Goal: Transaction & Acquisition: Book appointment/travel/reservation

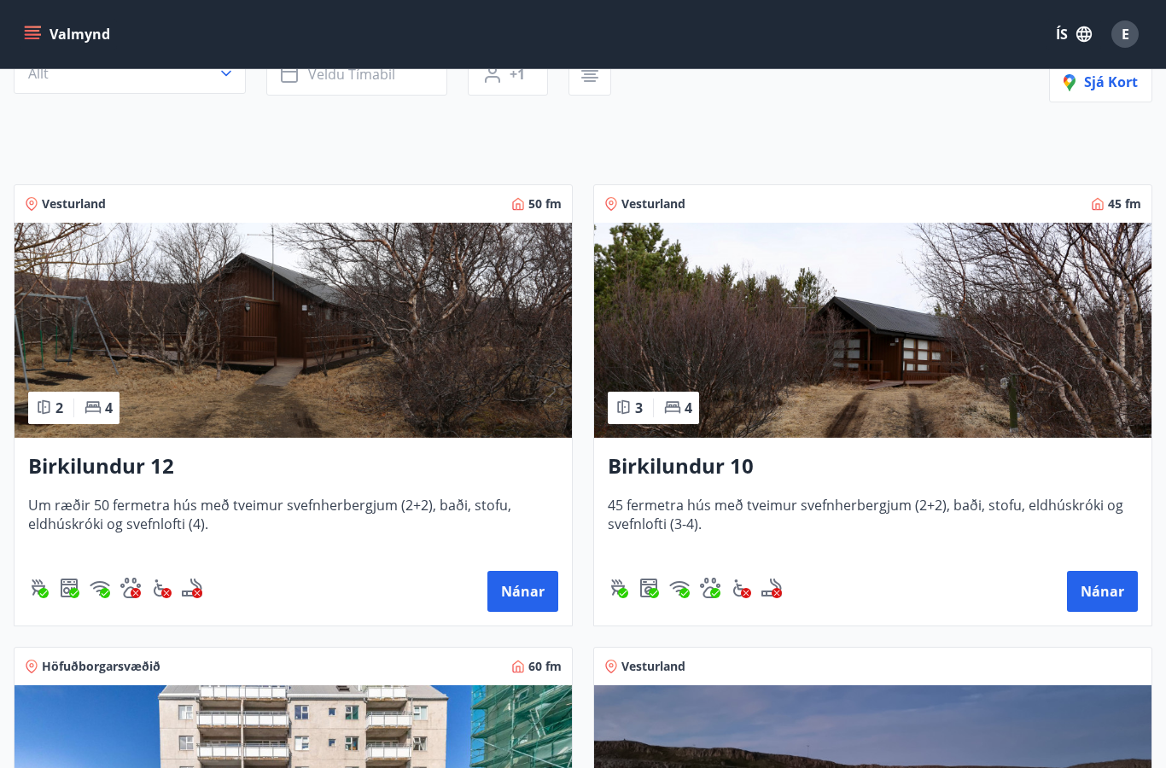
scroll to position [193, 0]
click at [895, 365] on img at bounding box center [873, 331] width 558 height 215
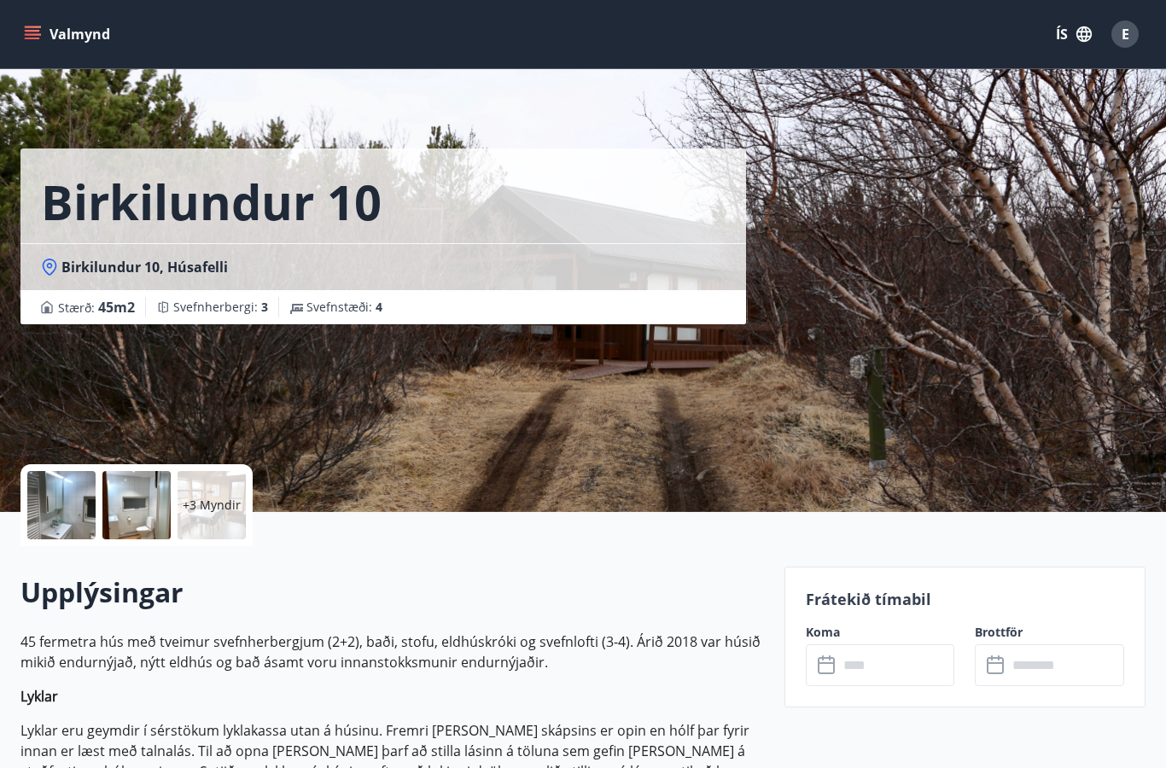
click at [83, 522] on div at bounding box center [61, 505] width 68 height 68
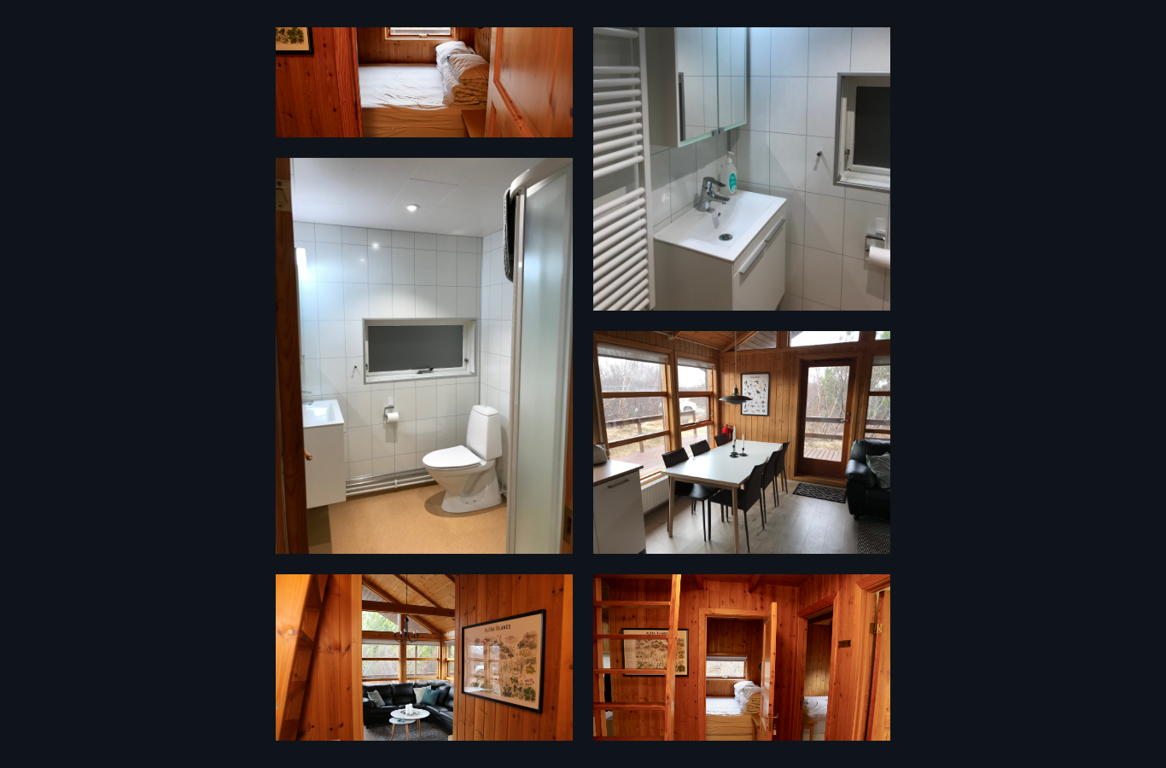
scroll to position [384, 0]
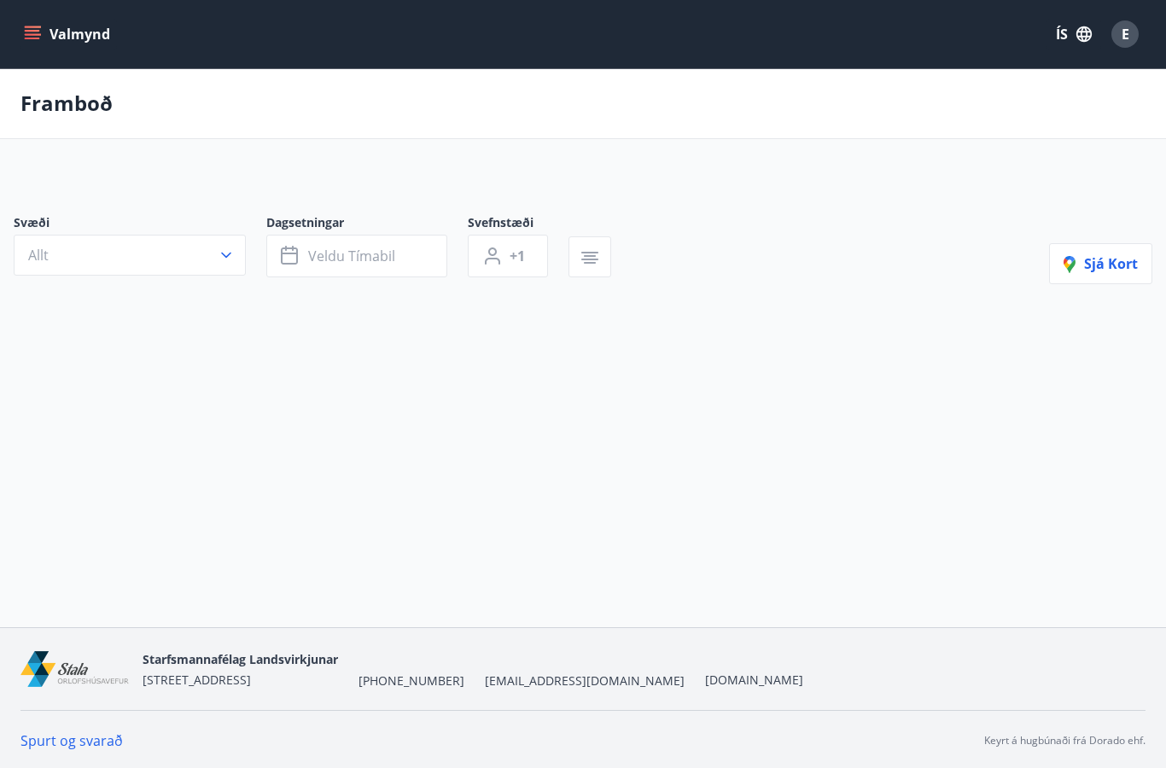
scroll to position [68, 0]
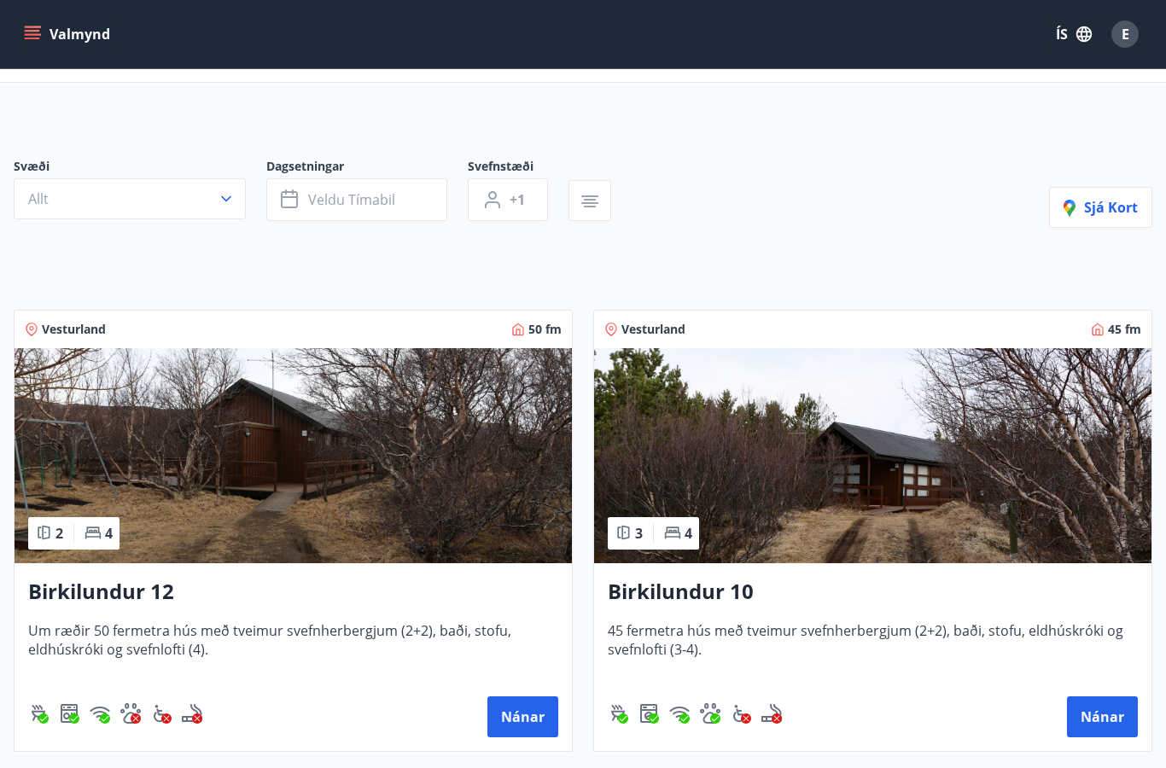
click at [173, 492] on img at bounding box center [294, 455] width 558 height 215
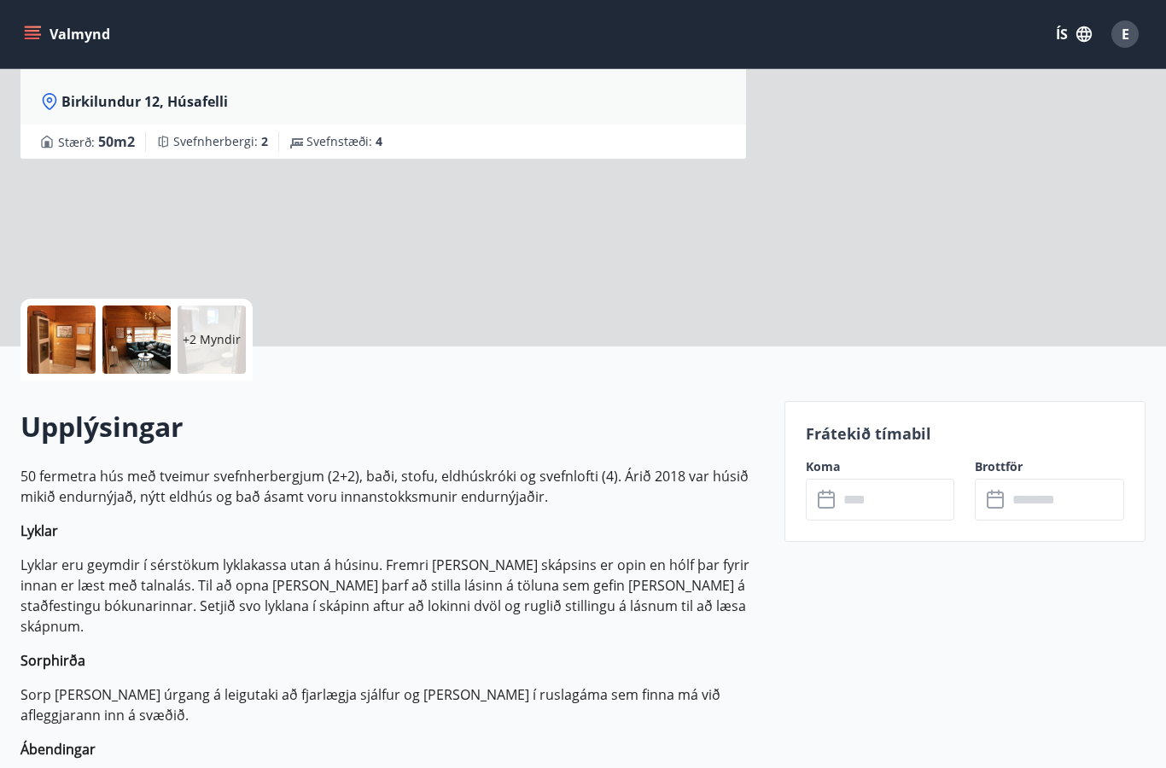
scroll to position [165, 0]
click at [76, 344] on div at bounding box center [61, 341] width 68 height 68
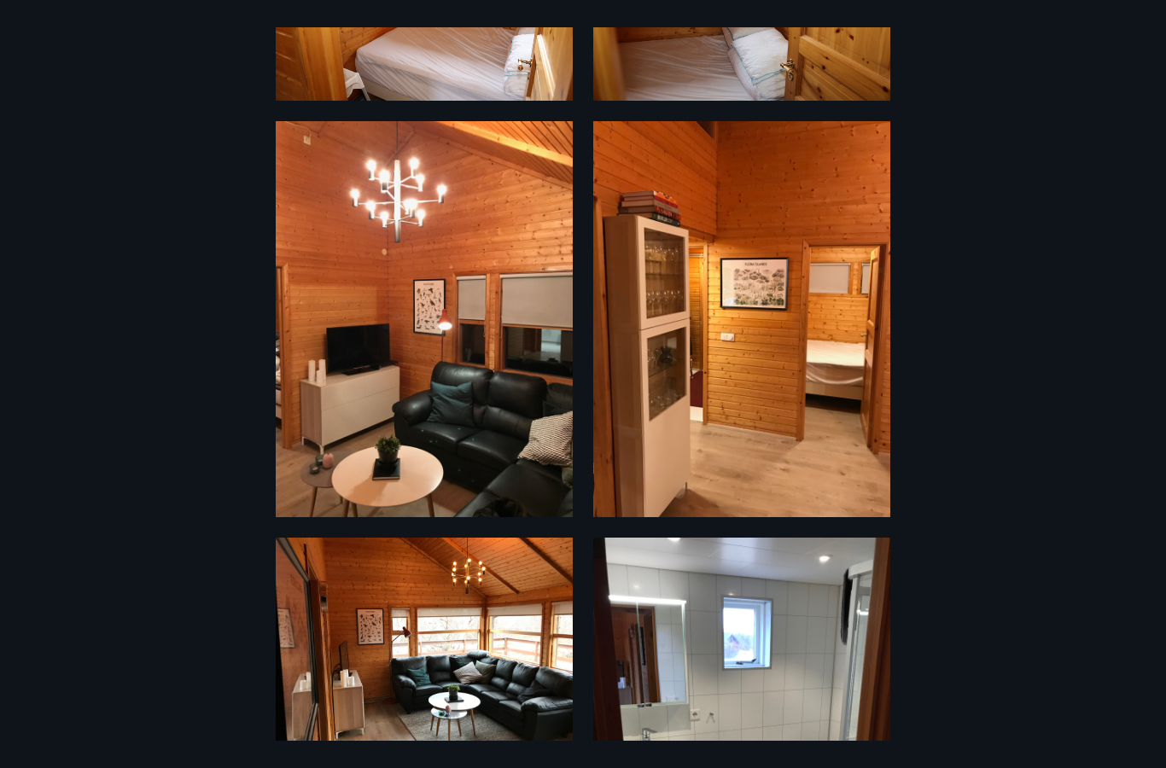
scroll to position [186, 0]
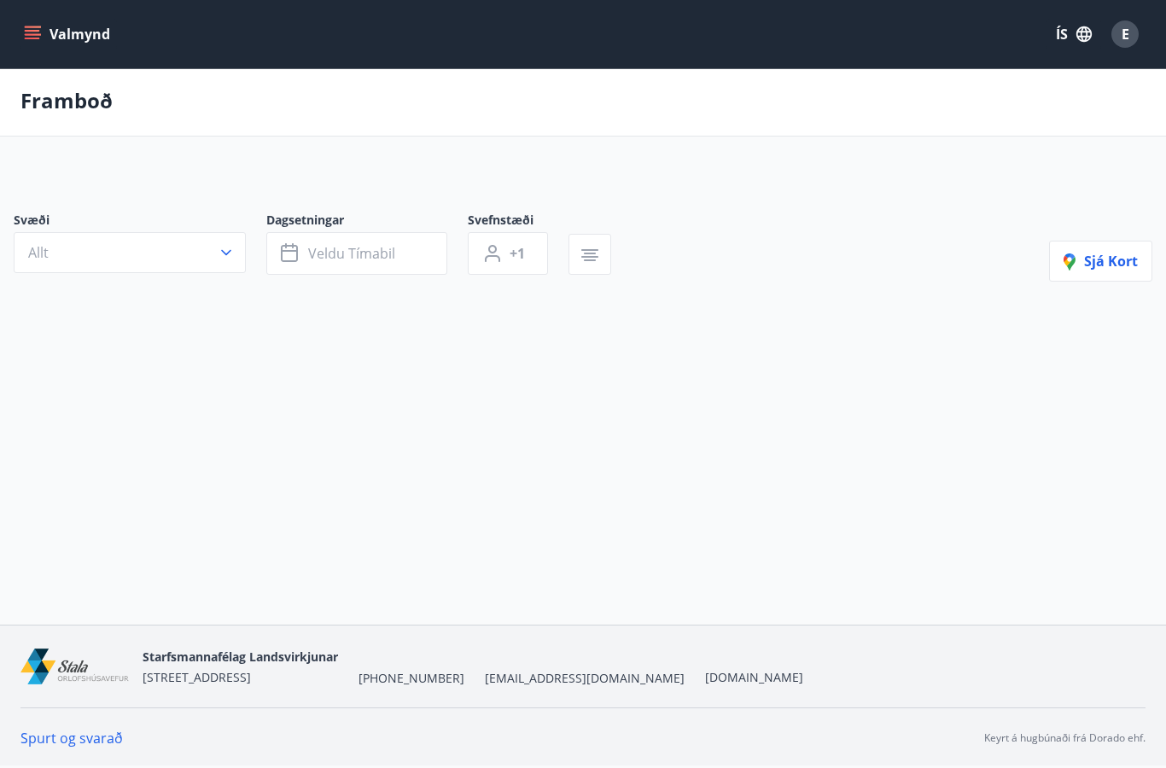
scroll to position [68, 0]
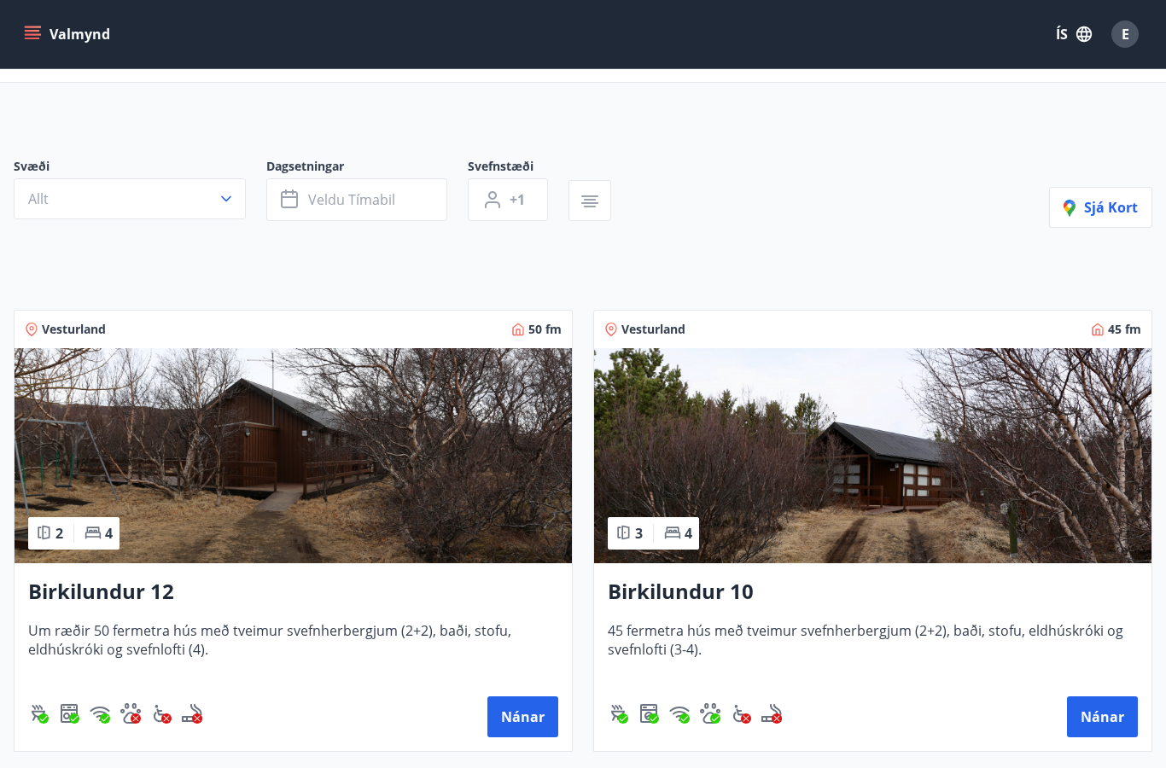
click at [992, 503] on img at bounding box center [873, 455] width 558 height 215
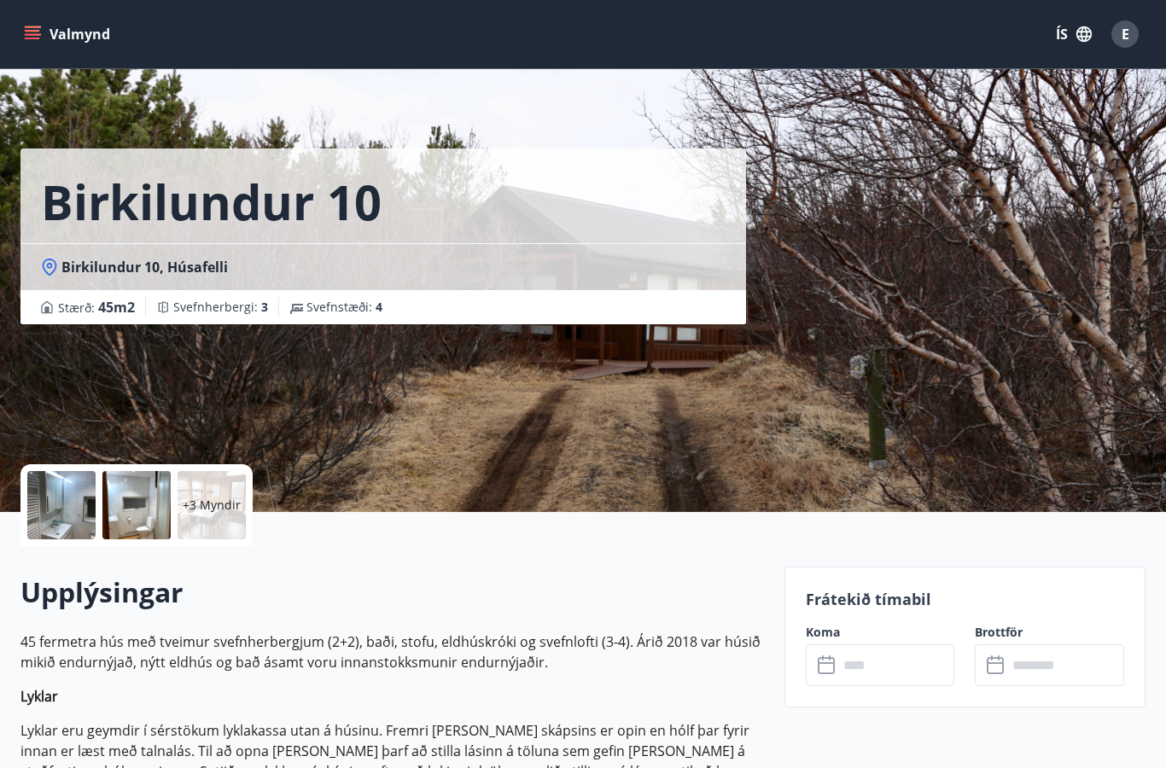
click at [71, 516] on div at bounding box center [61, 505] width 68 height 68
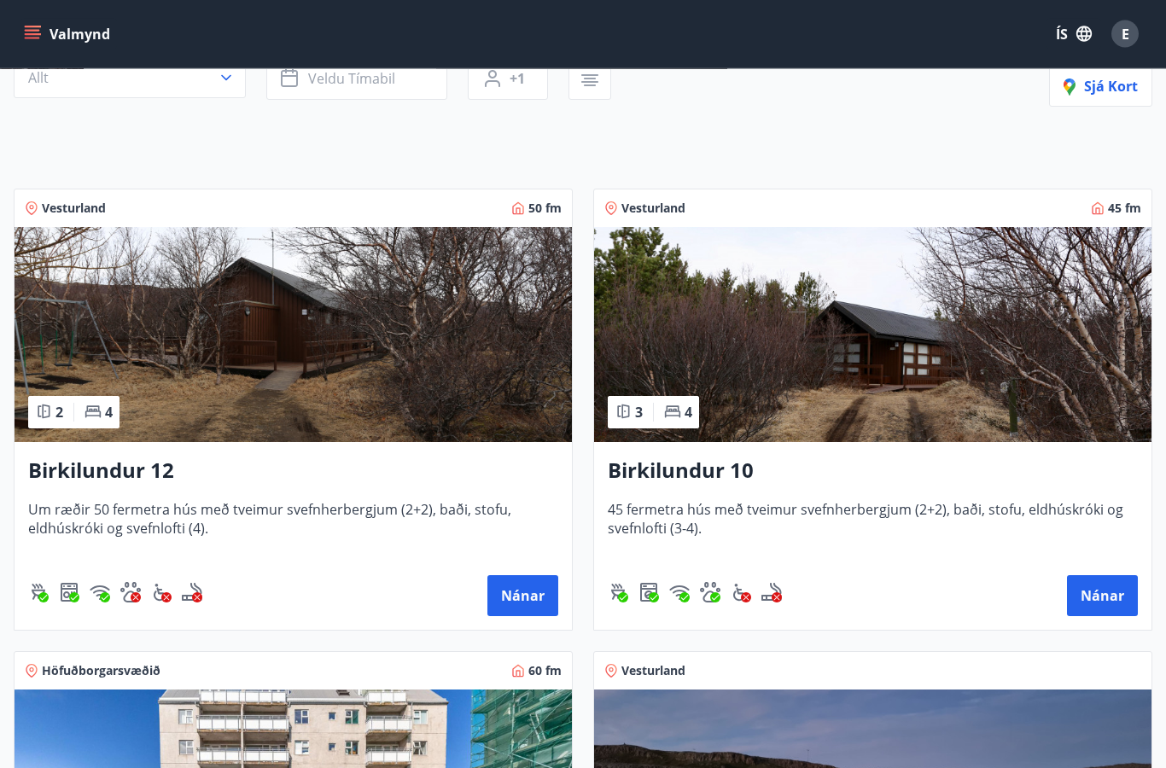
scroll to position [194, 0]
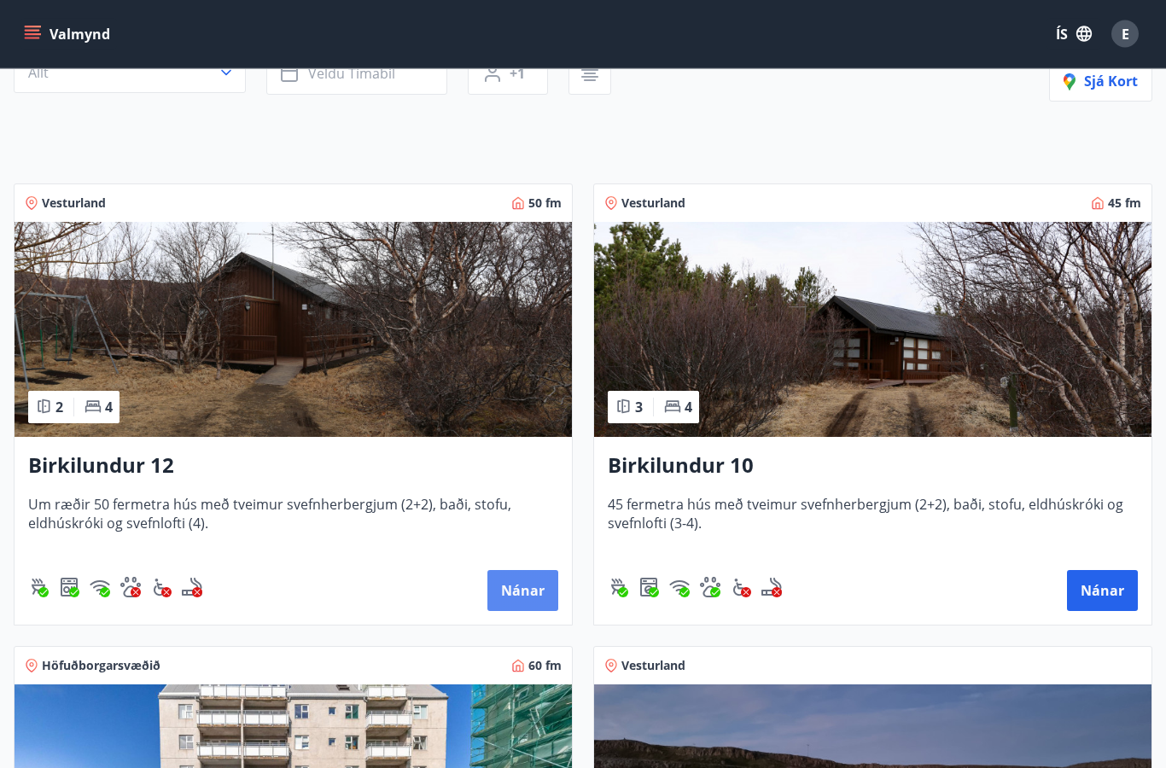
click at [529, 594] on button "Nánar" at bounding box center [523, 591] width 71 height 41
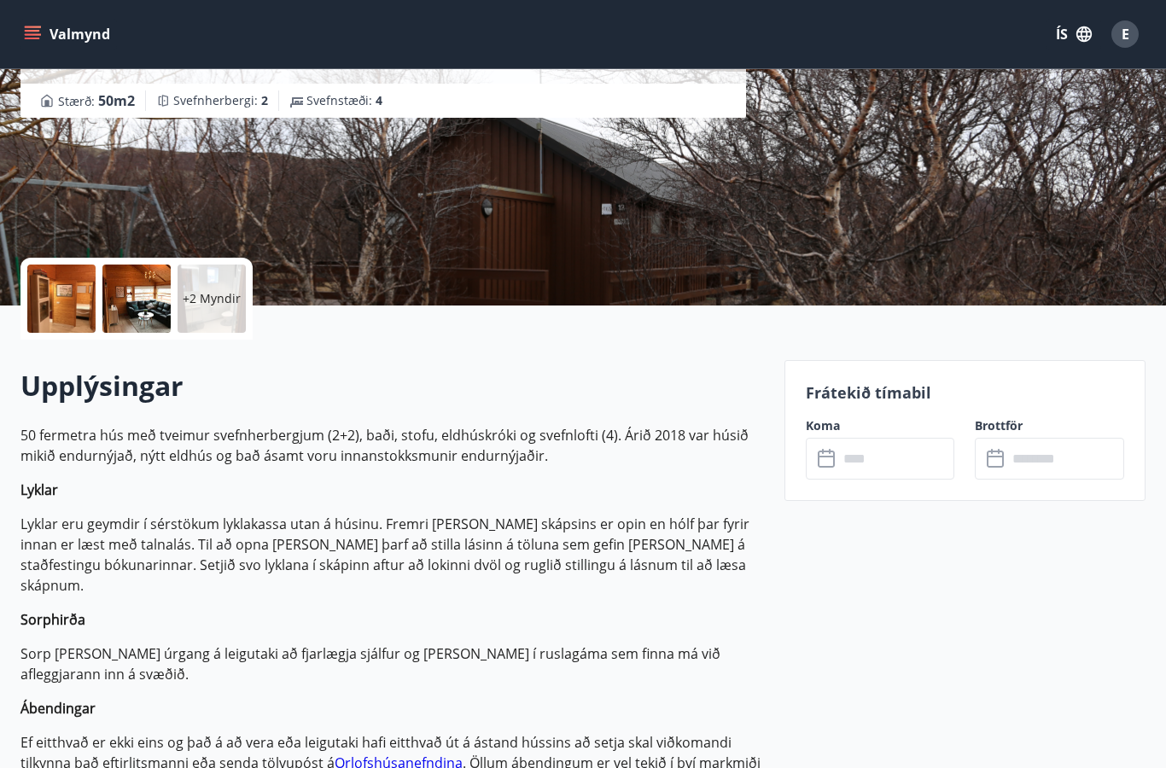
scroll to position [196, 0]
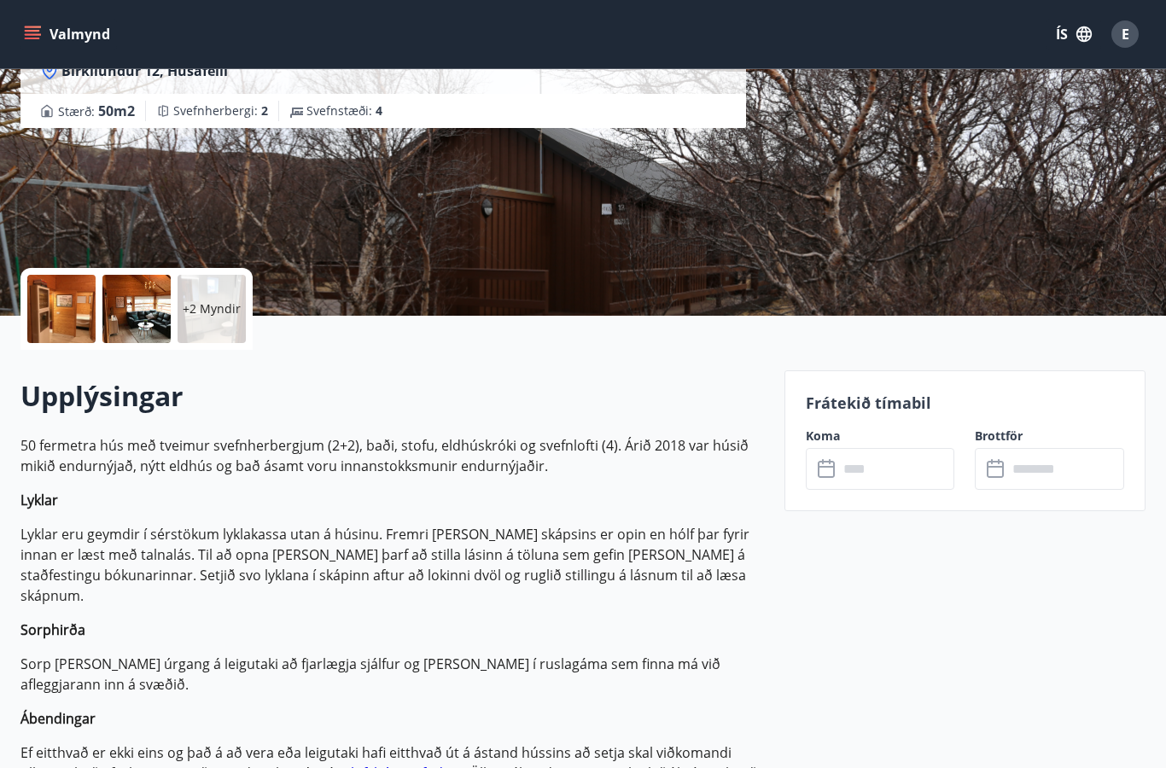
click at [895, 478] on input "text" at bounding box center [896, 469] width 117 height 42
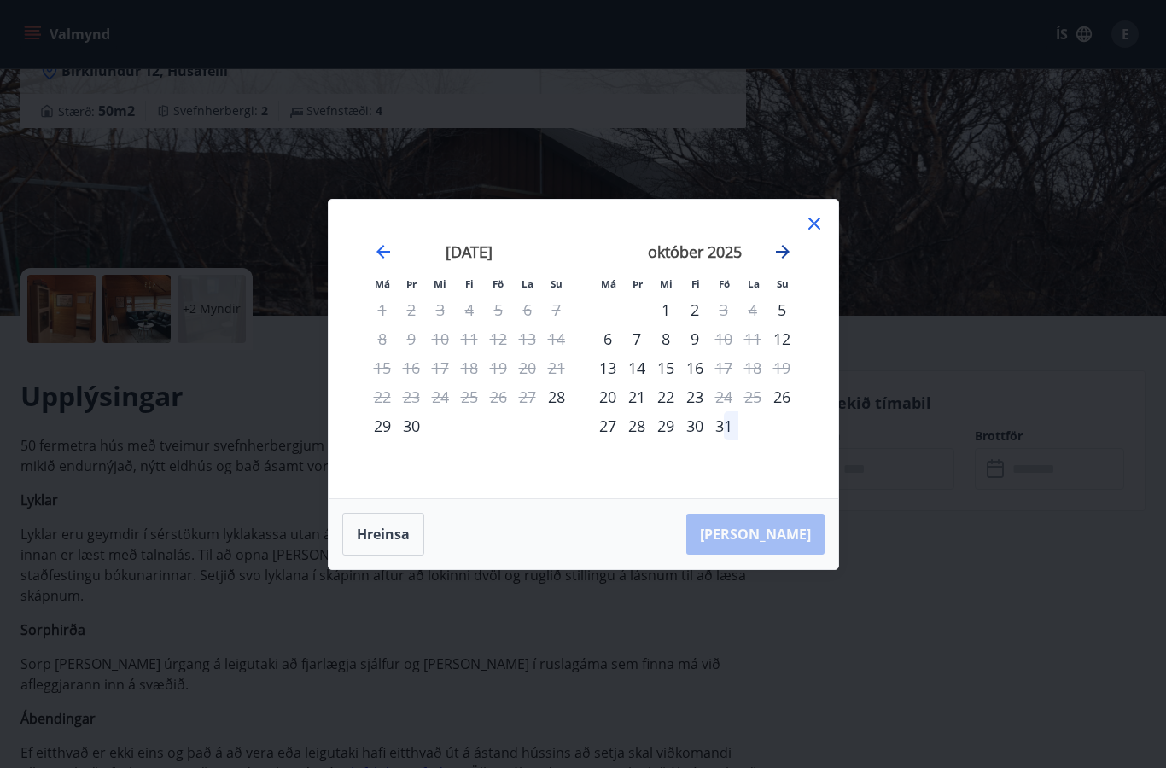
click at [784, 262] on icon "Move forward to switch to the next month." at bounding box center [783, 252] width 20 height 20
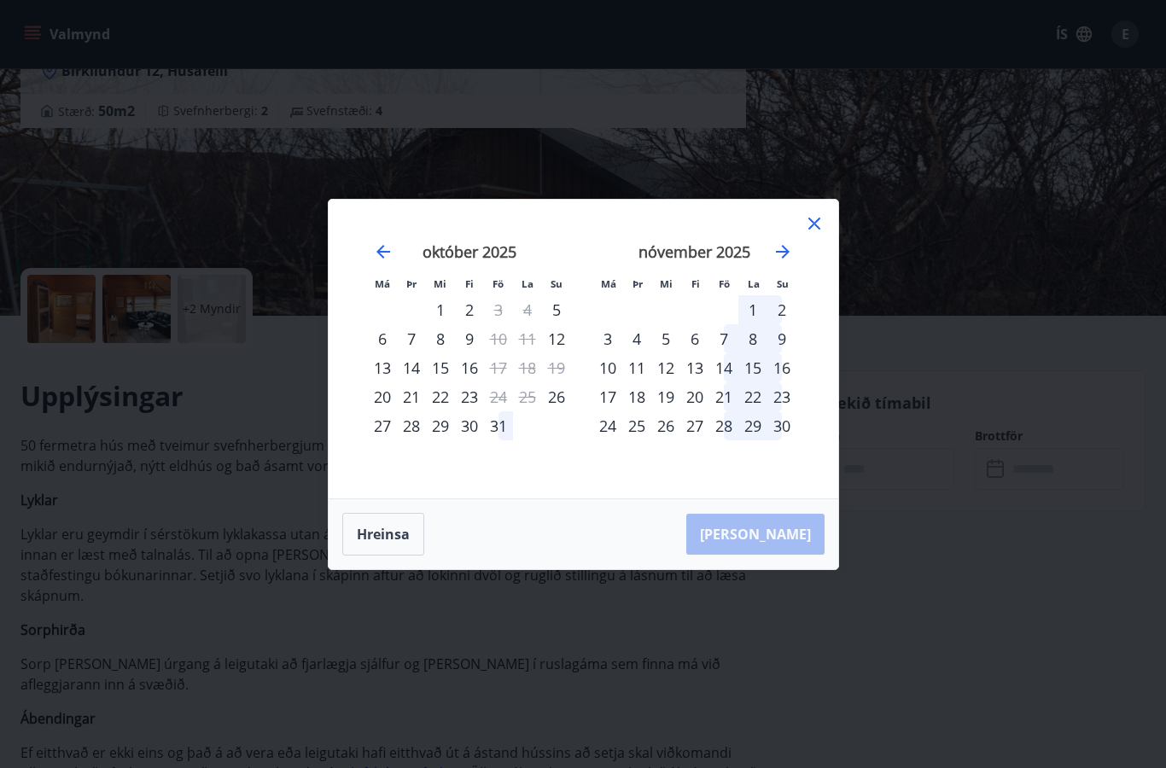
click at [823, 234] on icon at bounding box center [814, 223] width 20 height 20
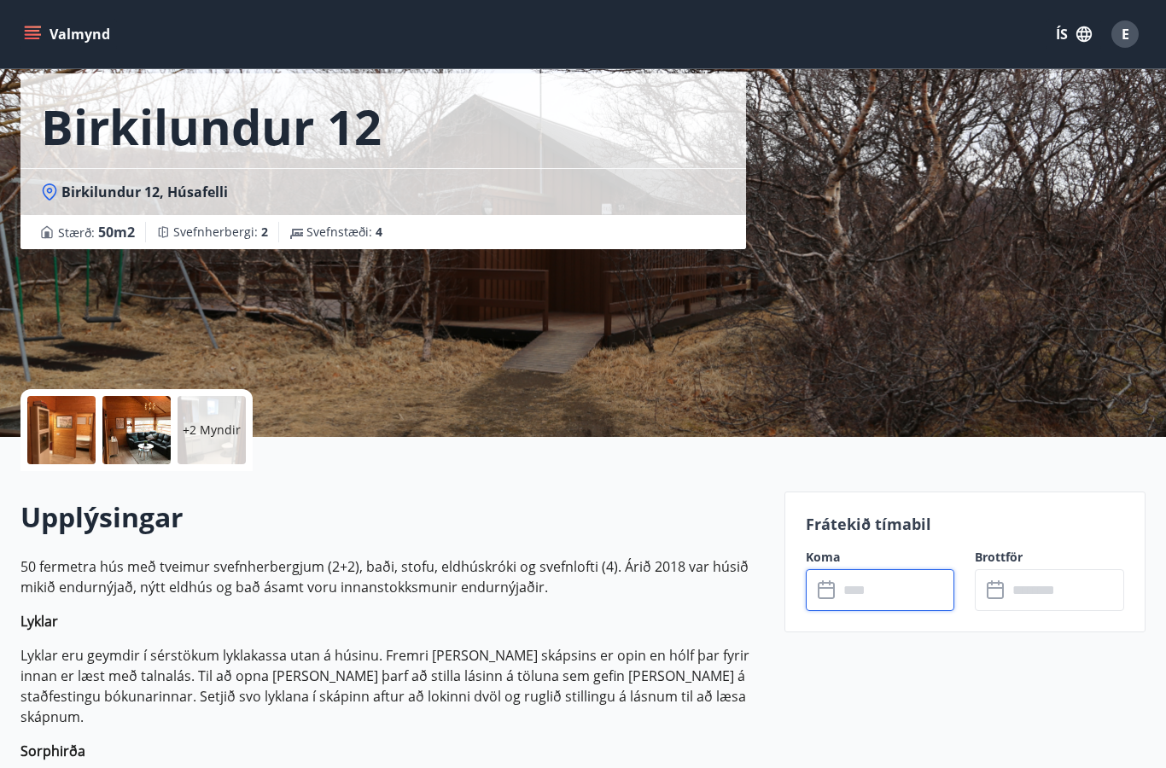
scroll to position [0, 0]
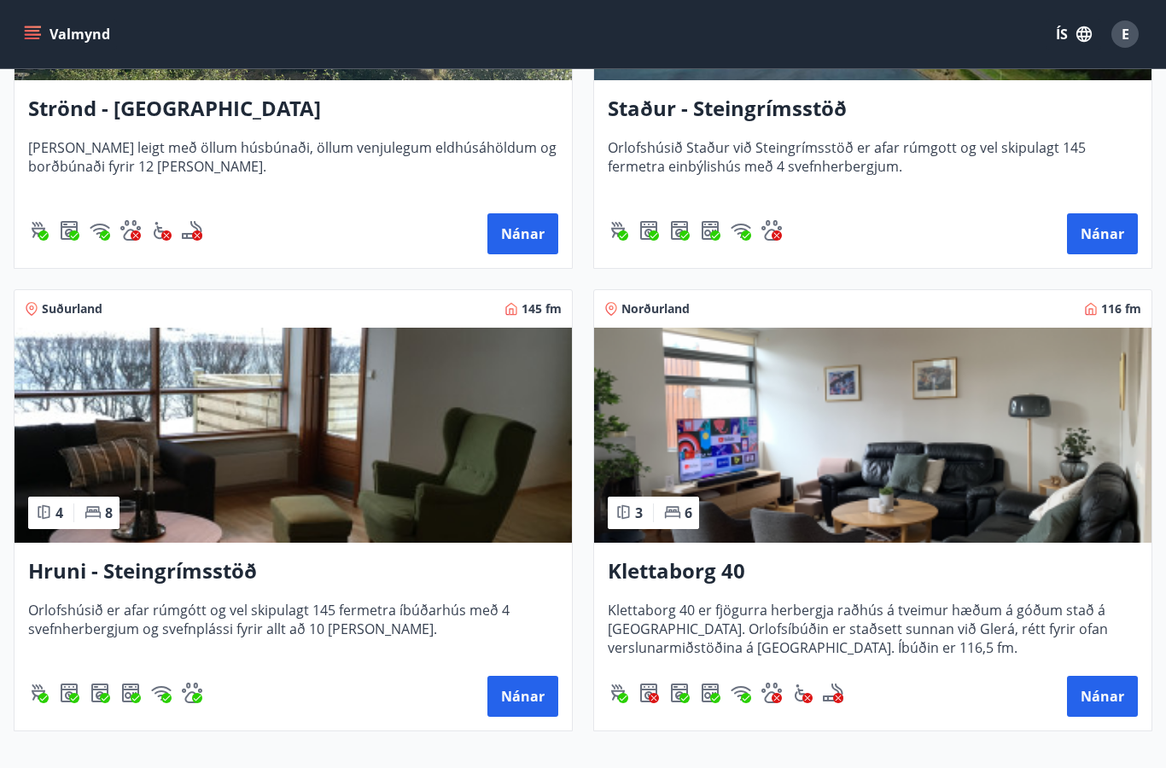
scroll to position [1466, 0]
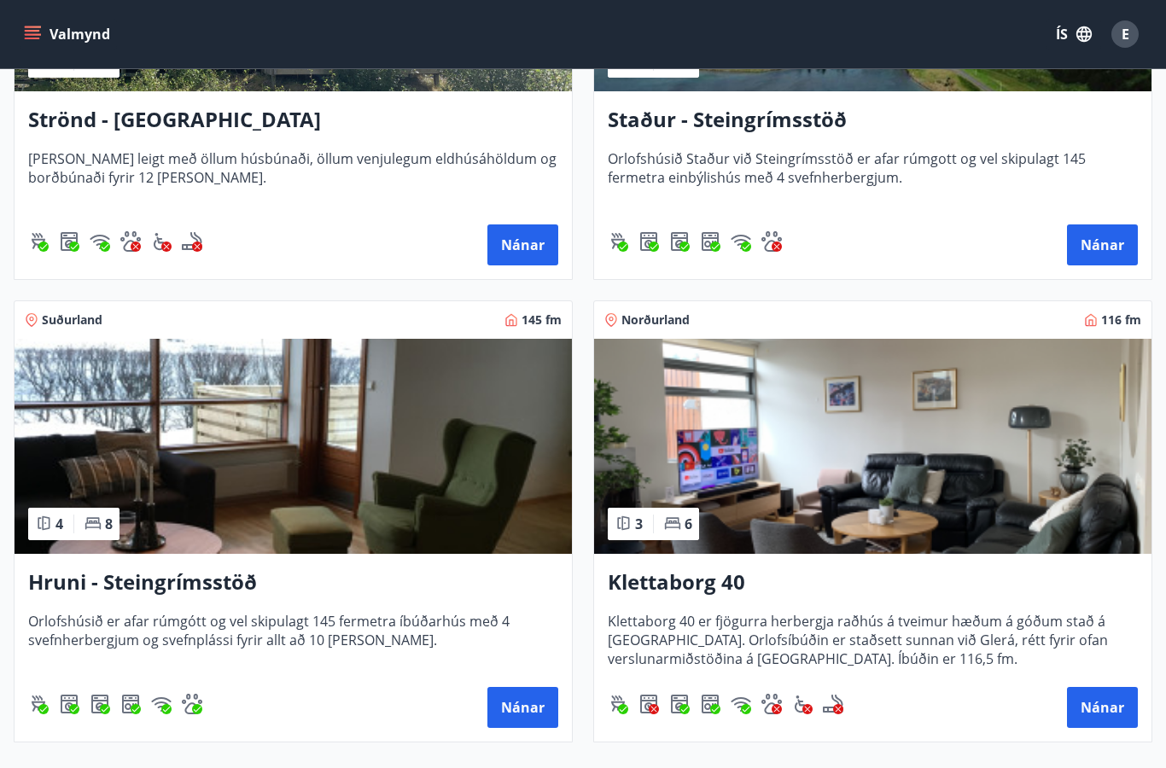
click at [364, 497] on img at bounding box center [294, 446] width 558 height 215
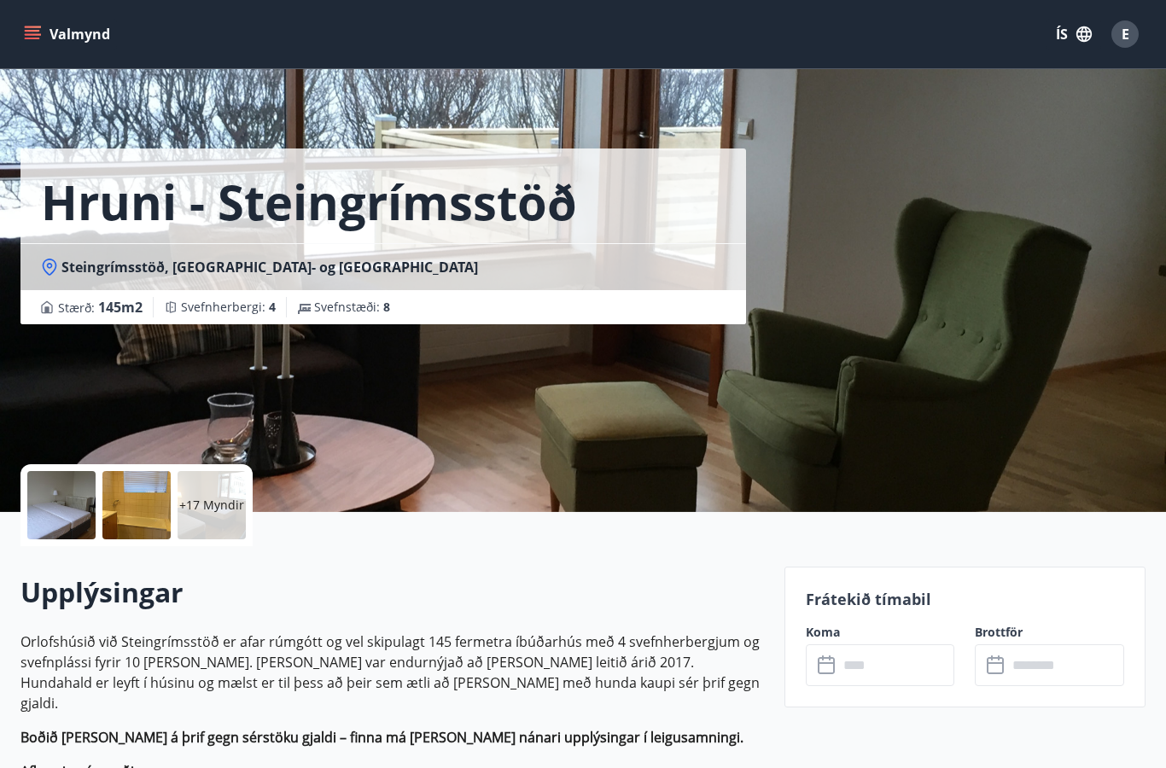
click at [903, 663] on input "text" at bounding box center [896, 666] width 117 height 42
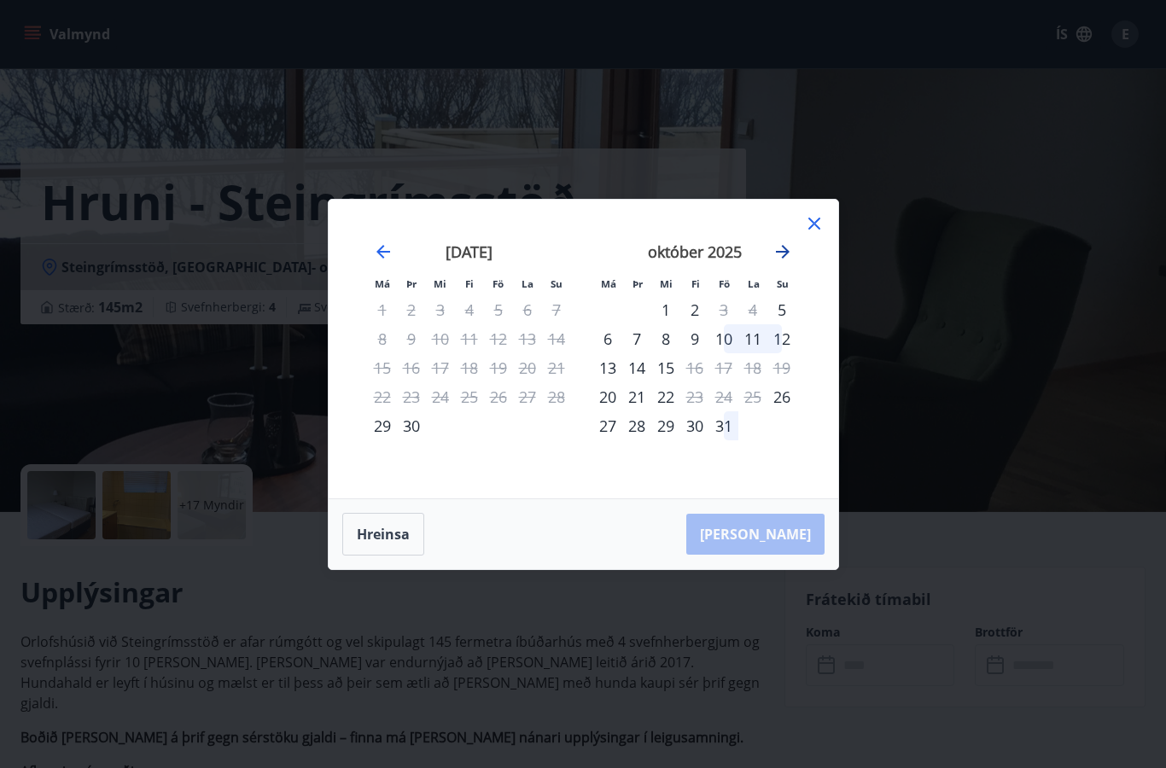
click at [786, 254] on icon "Move forward to switch to the next month." at bounding box center [783, 252] width 20 height 20
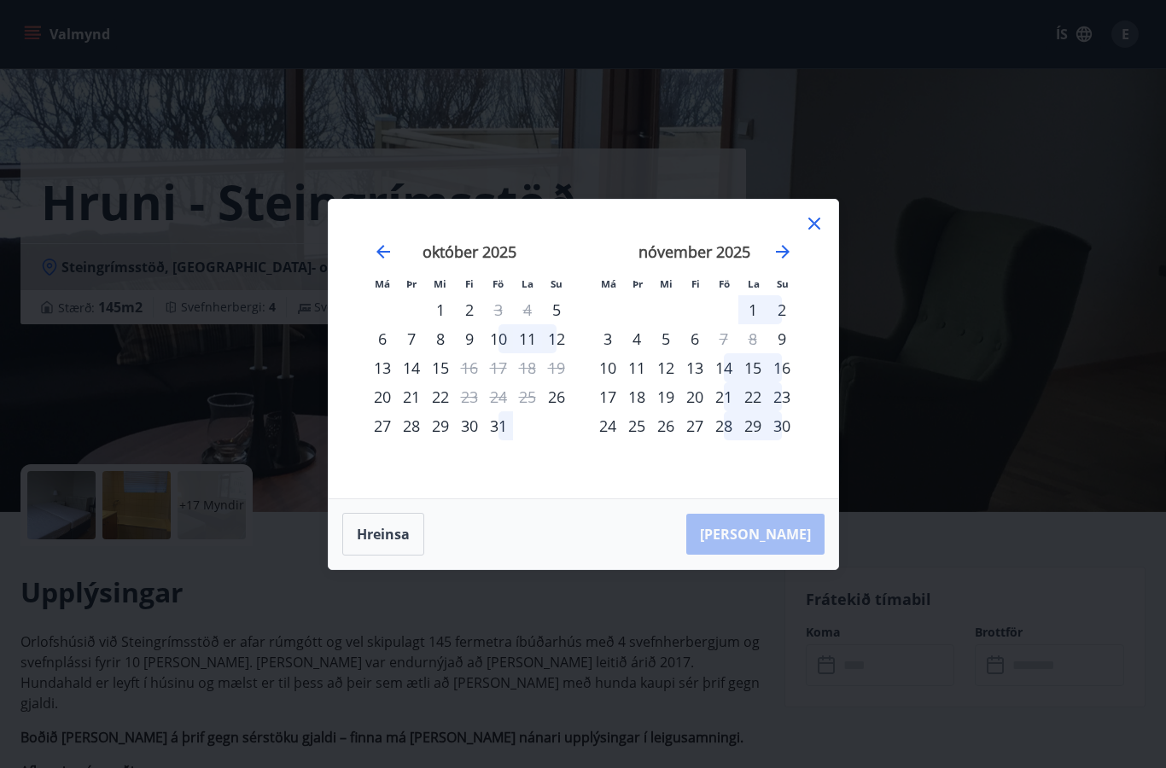
click at [817, 231] on icon at bounding box center [814, 223] width 20 height 20
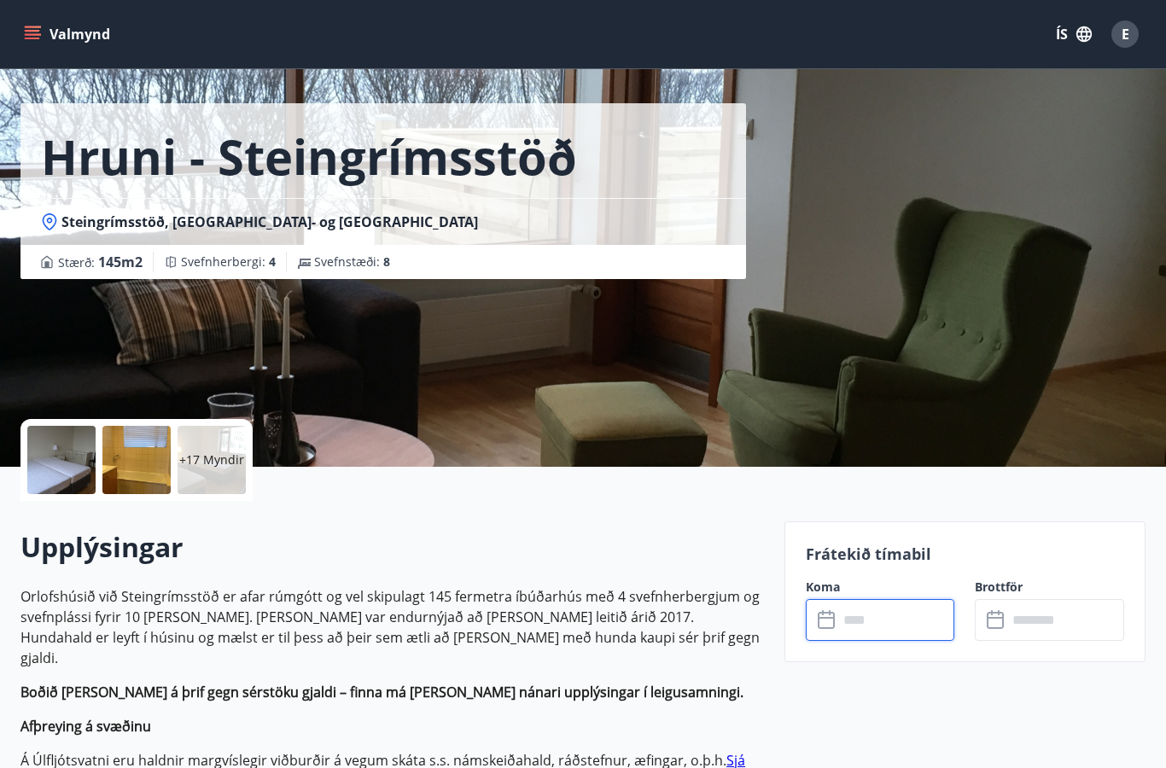
scroll to position [37, 0]
